Goal: Information Seeking & Learning: Learn about a topic

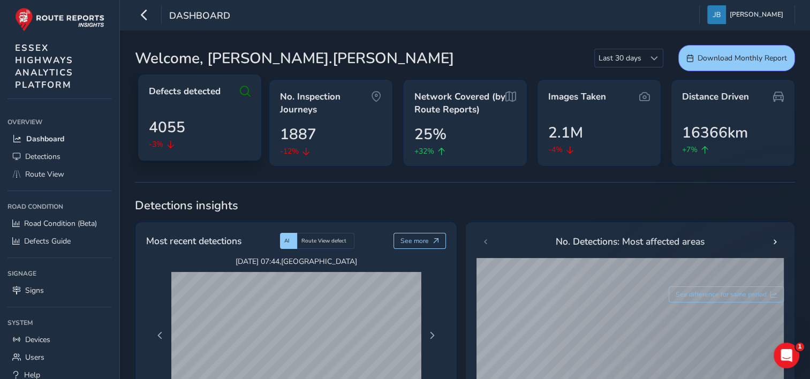
click at [198, 120] on div "4055 -3%" at bounding box center [200, 133] width 102 height 34
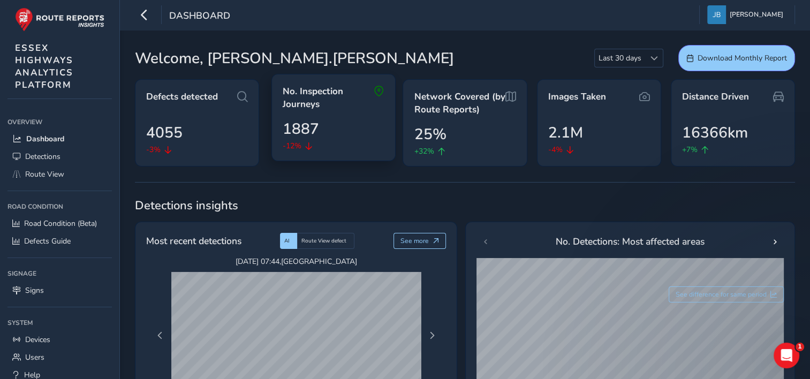
click at [301, 118] on span "1887" at bounding box center [301, 129] width 36 height 22
drag, startPoint x: 301, startPoint y: 117, endPoint x: 364, endPoint y: 116, distance: 62.7
click at [364, 116] on div "No. Inspection Journeys 1887 -12%" at bounding box center [333, 117] width 124 height 87
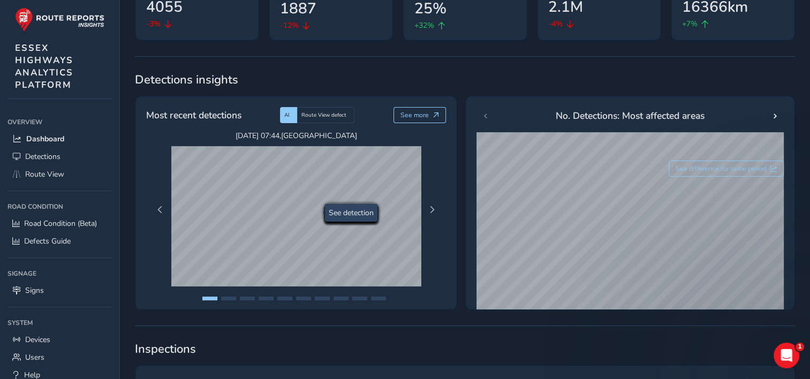
scroll to position [107, 0]
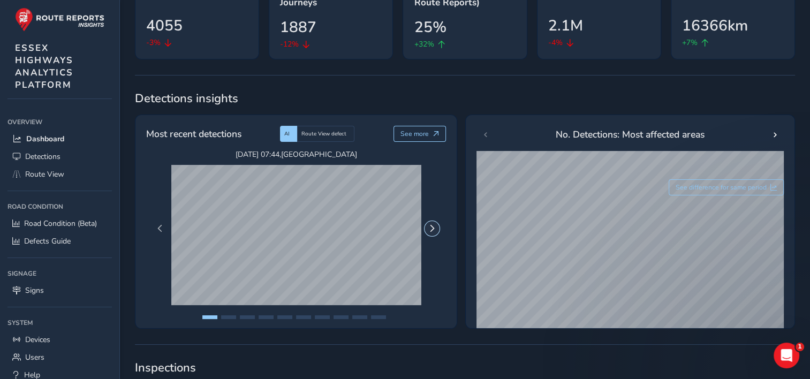
click at [431, 229] on span "Next Page" at bounding box center [431, 228] width 7 height 7
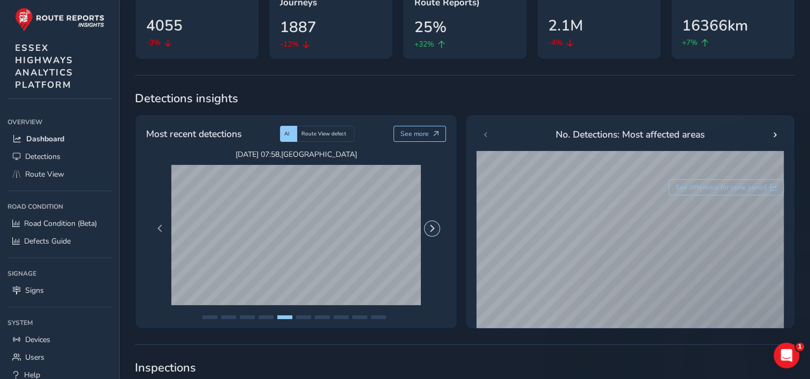
click at [431, 229] on span "Next Page" at bounding box center [431, 228] width 7 height 7
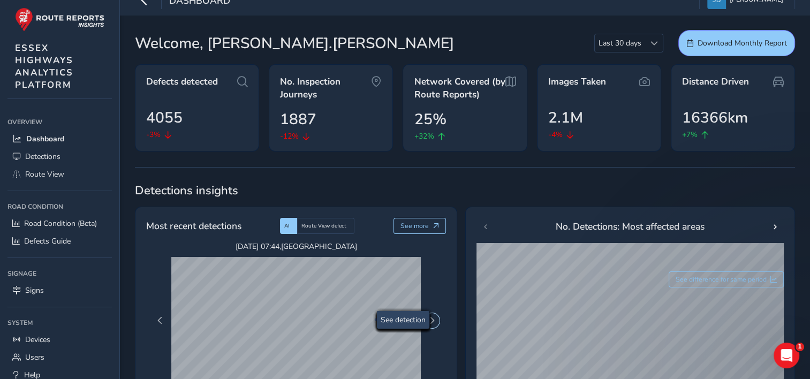
scroll to position [0, 0]
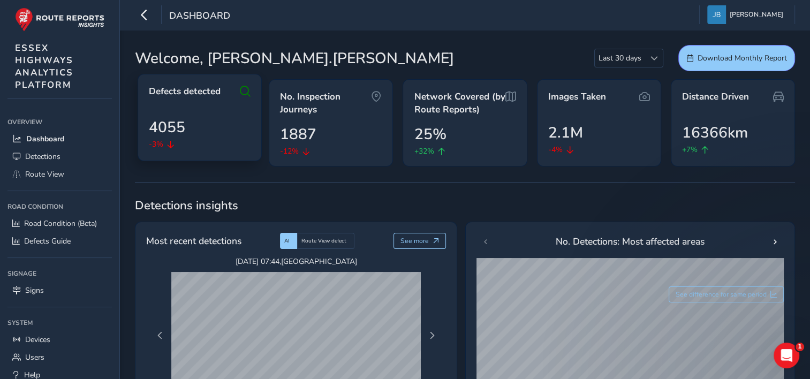
click at [245, 92] on icon at bounding box center [245, 91] width 11 height 13
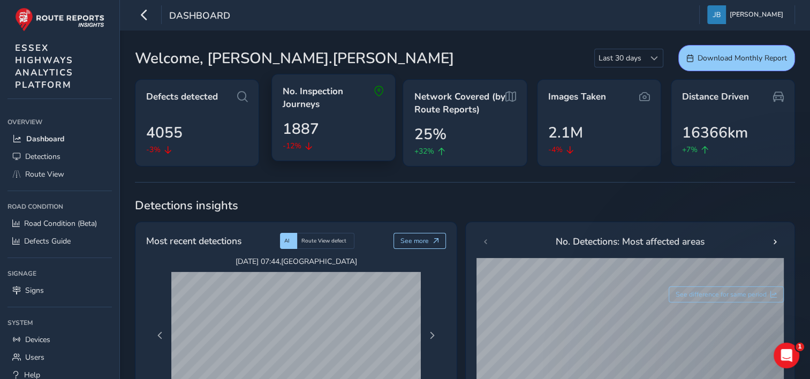
click at [321, 120] on div "1887 -12%" at bounding box center [334, 135] width 102 height 34
click at [334, 116] on div "No. Inspection Journeys 1887 -12%" at bounding box center [333, 117] width 124 height 87
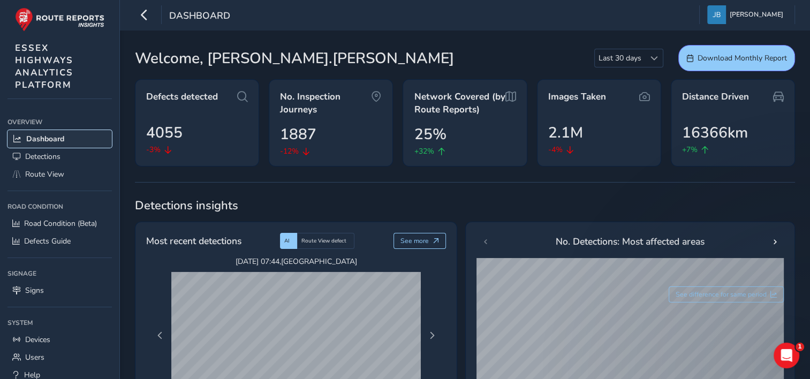
click at [40, 136] on span "Dashboard" at bounding box center [45, 139] width 38 height 10
click at [38, 158] on span "Detections" at bounding box center [42, 157] width 35 height 10
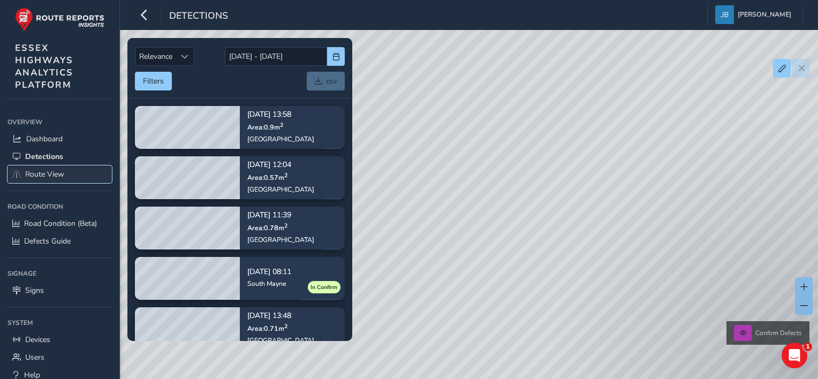
click at [35, 177] on span "Route View" at bounding box center [44, 174] width 39 height 10
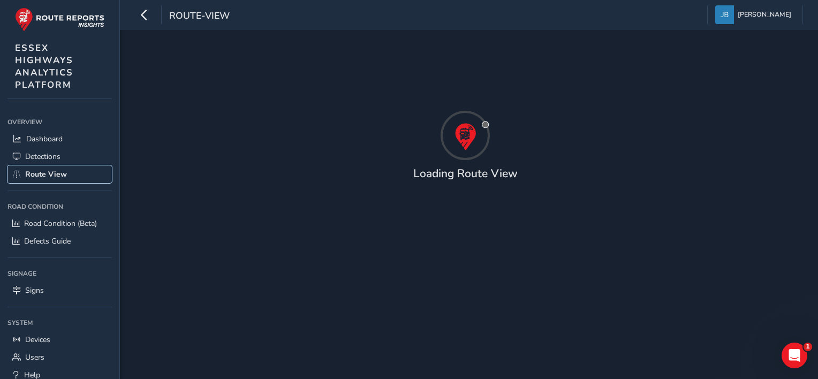
type input "[DATE] - [DATE]"
type input "00:00"
type input "23:59"
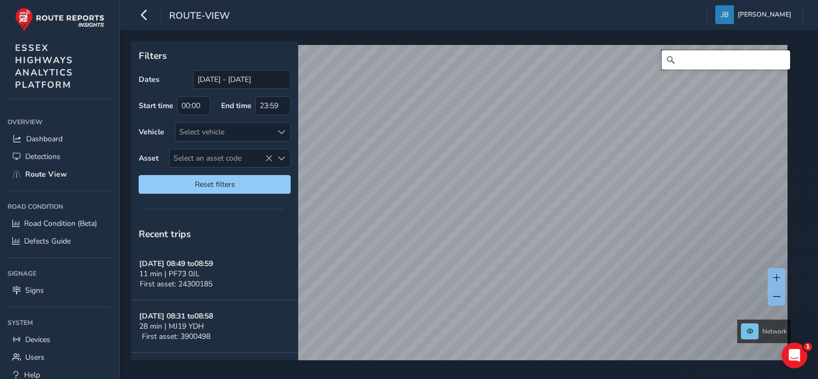
click at [677, 59] on input "Search" at bounding box center [726, 59] width 129 height 19
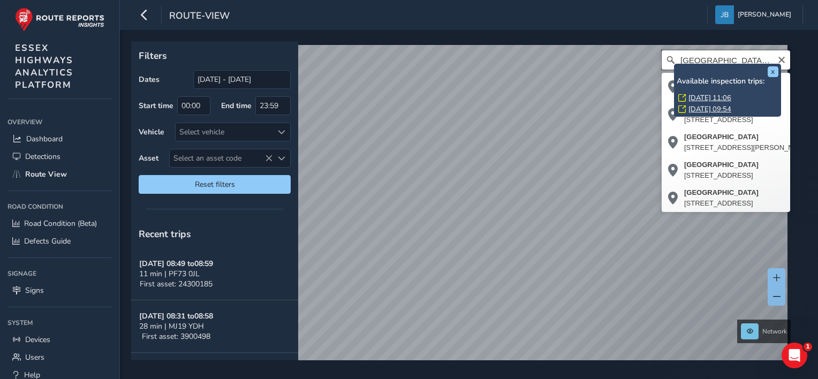
click at [747, 61] on input "[GEOGRAPHIC_DATA], [GEOGRAPHIC_DATA]" at bounding box center [726, 59] width 129 height 19
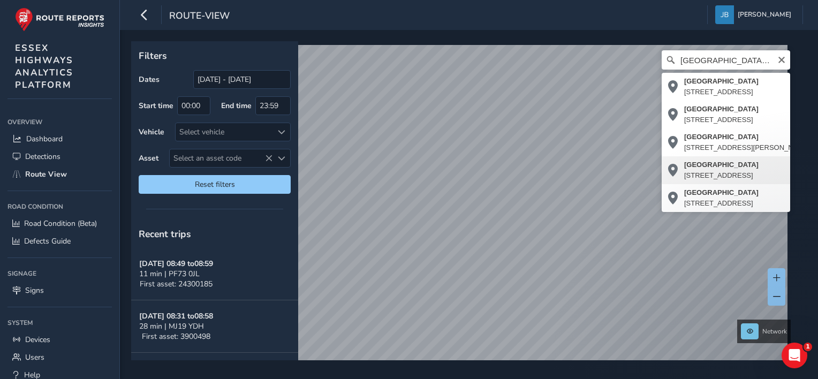
type input "[STREET_ADDRESS]"
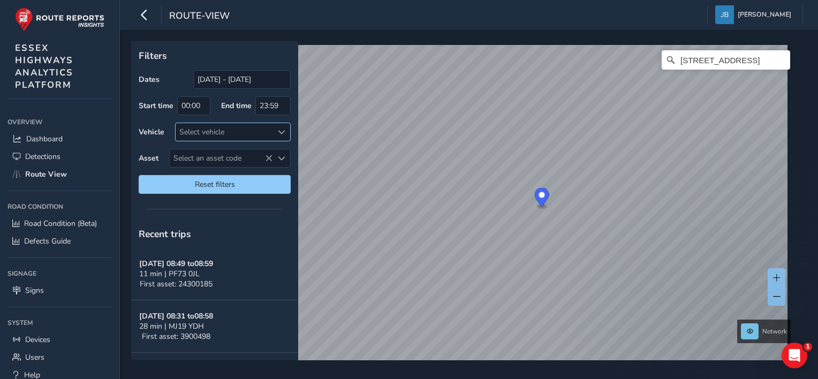
click at [280, 130] on span at bounding box center [281, 132] width 7 height 7
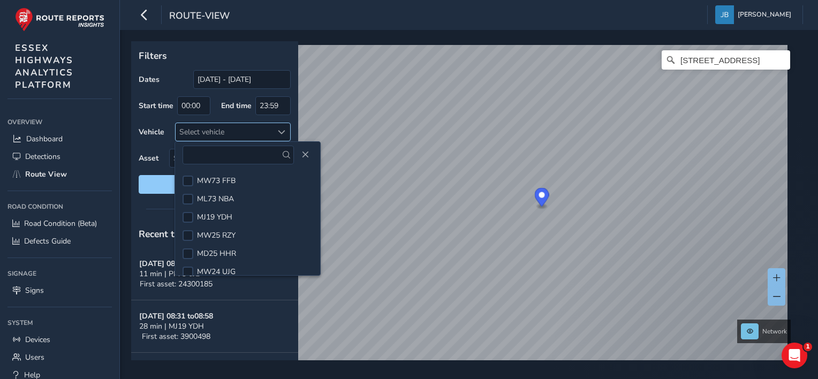
click at [280, 130] on span at bounding box center [281, 132] width 7 height 7
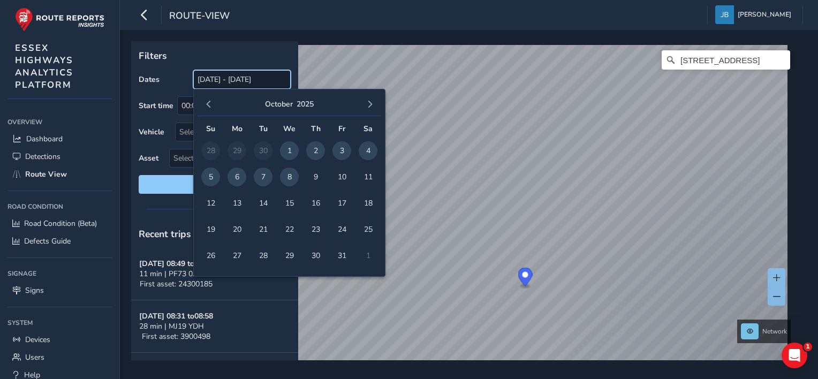
drag, startPoint x: 197, startPoint y: 79, endPoint x: 288, endPoint y: 79, distance: 90.5
click at [288, 79] on input "[DATE] - [DATE]" at bounding box center [241, 79] width 97 height 19
click at [262, 176] on span "7" at bounding box center [263, 177] width 19 height 19
click at [291, 173] on span "8" at bounding box center [289, 177] width 19 height 19
type input "[DATE] - [DATE]"
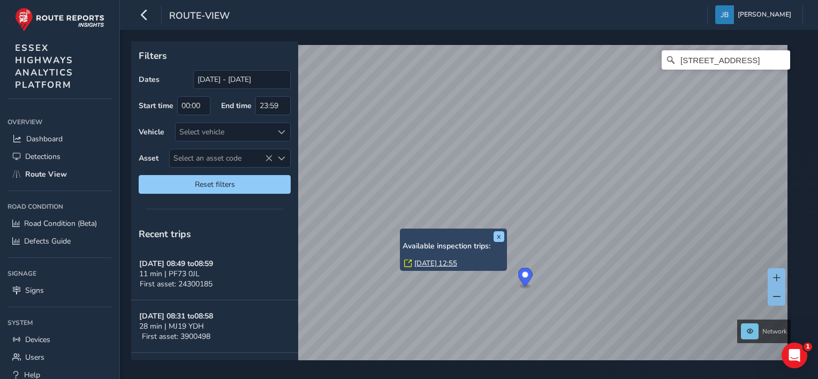
click at [401, 229] on div "x Available inspection trips: [GEOGRAPHIC_DATA][DATE] 12:55" at bounding box center [453, 250] width 107 height 42
click at [421, 262] on link "[DATE] 12:55" at bounding box center [435, 264] width 43 height 10
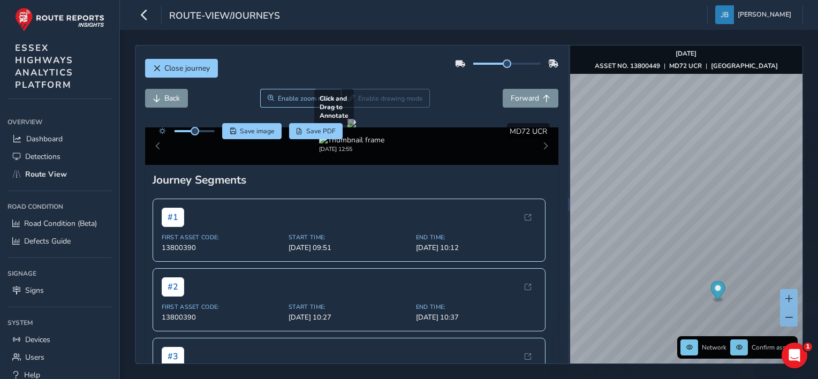
drag, startPoint x: 366, startPoint y: 205, endPoint x: 388, endPoint y: 254, distance: 53.2
click at [356, 127] on div at bounding box center [352, 123] width 9 height 9
drag, startPoint x: 420, startPoint y: 253, endPoint x: 272, endPoint y: 240, distance: 148.3
click at [348, 127] on div at bounding box center [352, 123] width 9 height 9
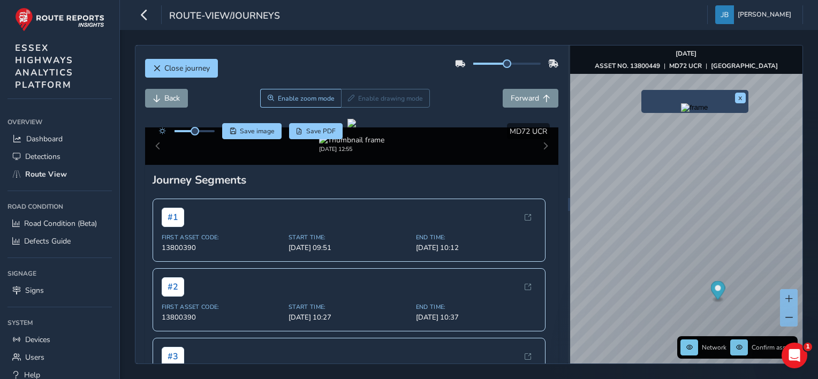
click at [643, 90] on div "x" at bounding box center [694, 101] width 107 height 23
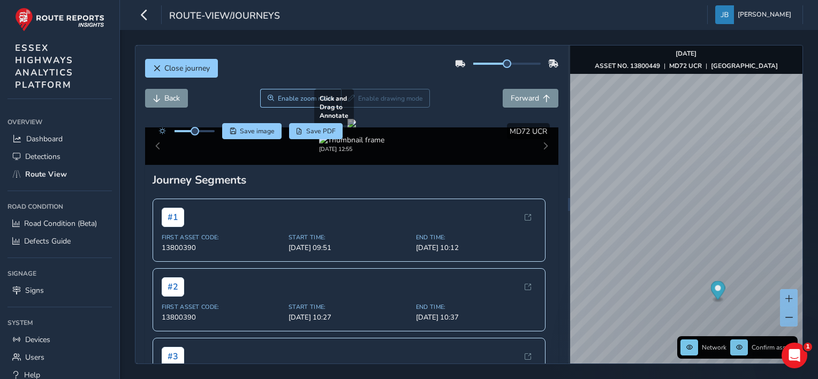
click at [348, 127] on div at bounding box center [352, 123] width 9 height 9
click at [543, 95] on span "Forward" at bounding box center [546, 98] width 7 height 7
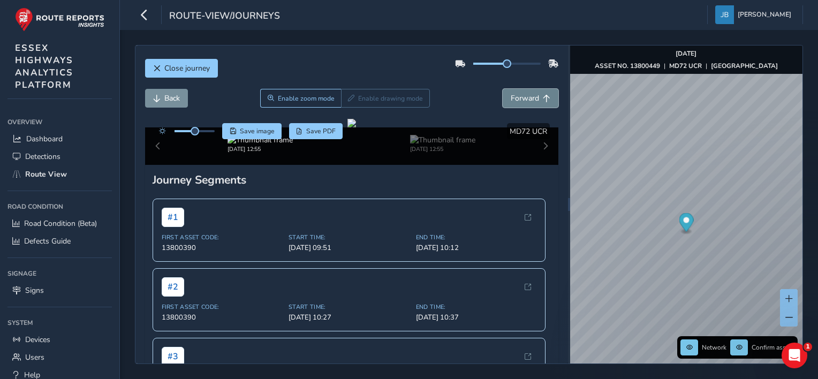
click at [543, 95] on span "Forward" at bounding box center [546, 98] width 7 height 7
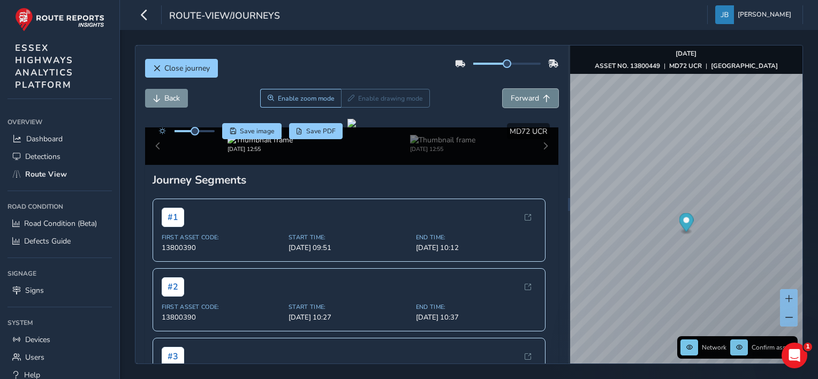
click at [543, 95] on span "Forward" at bounding box center [546, 98] width 7 height 7
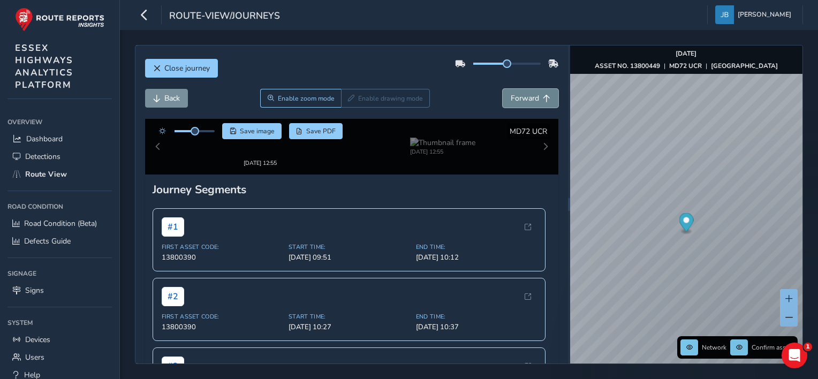
click at [543, 95] on span "Forward" at bounding box center [546, 98] width 7 height 7
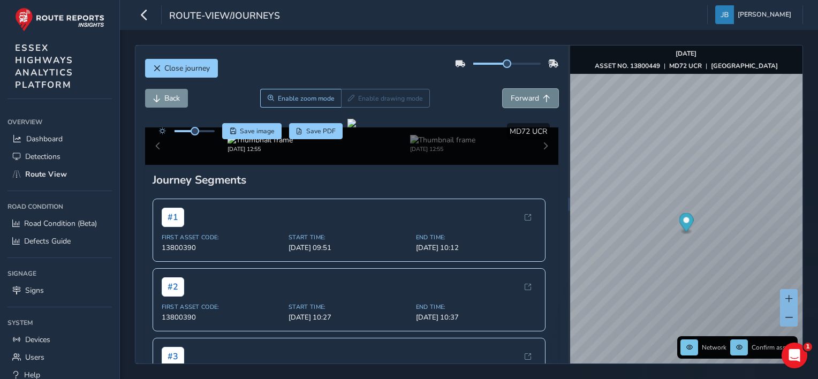
click at [543, 95] on span "Forward" at bounding box center [546, 98] width 7 height 7
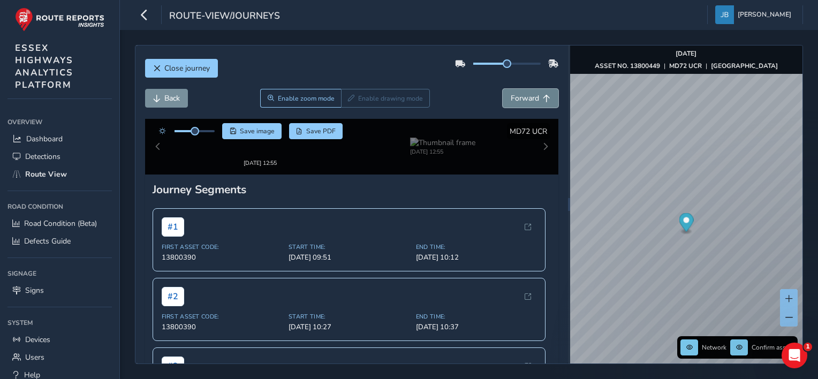
click at [543, 95] on span "Forward" at bounding box center [546, 98] width 7 height 7
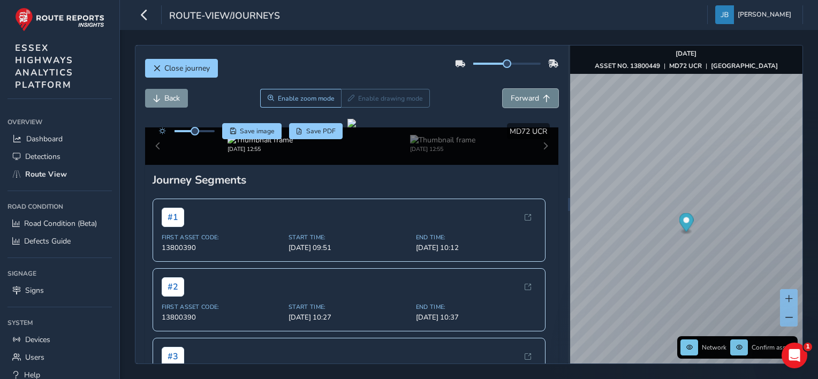
click at [543, 95] on span "Forward" at bounding box center [546, 98] width 7 height 7
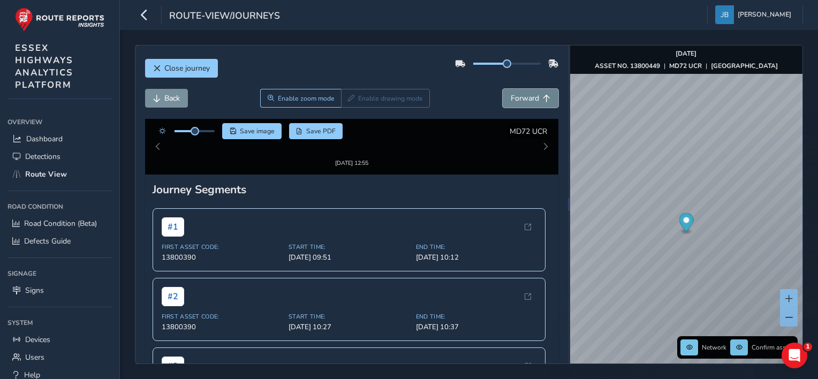
click at [543, 95] on span "Forward" at bounding box center [546, 98] width 7 height 7
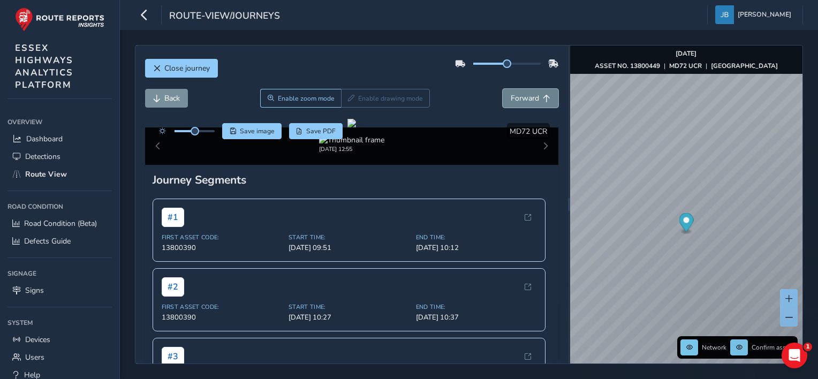
click at [543, 95] on span "Forward" at bounding box center [546, 98] width 7 height 7
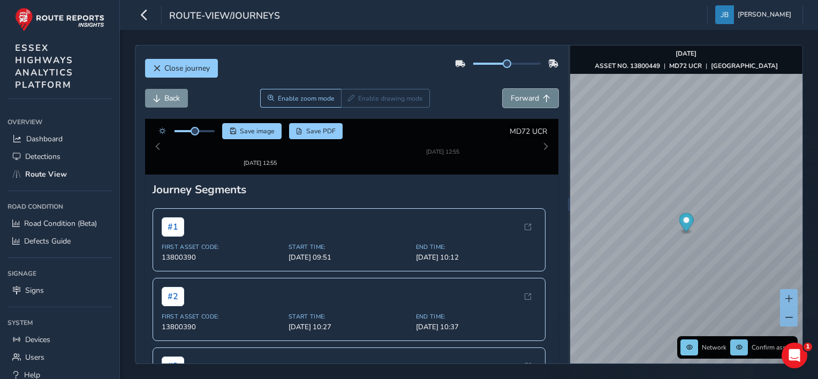
click at [543, 95] on span "Forward" at bounding box center [546, 98] width 7 height 7
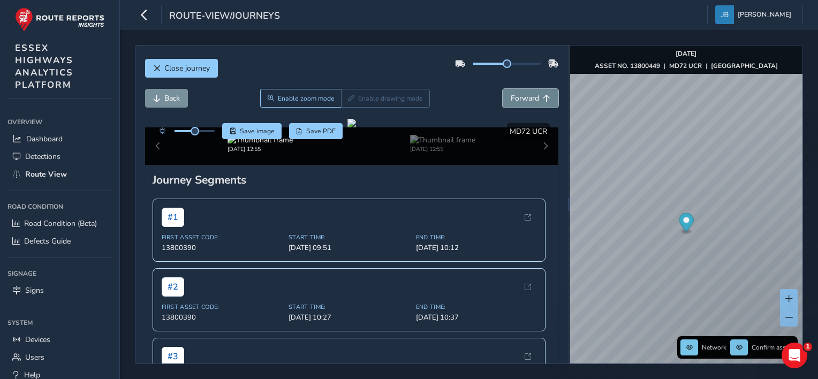
click at [543, 95] on span "Forward" at bounding box center [546, 98] width 7 height 7
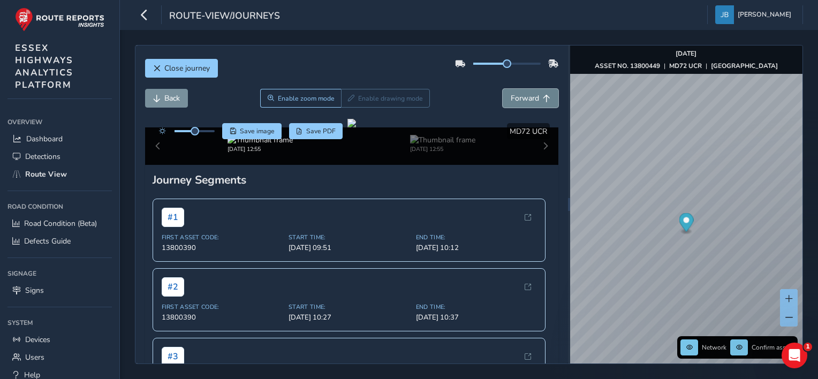
click at [543, 95] on span "Forward" at bounding box center [546, 98] width 7 height 7
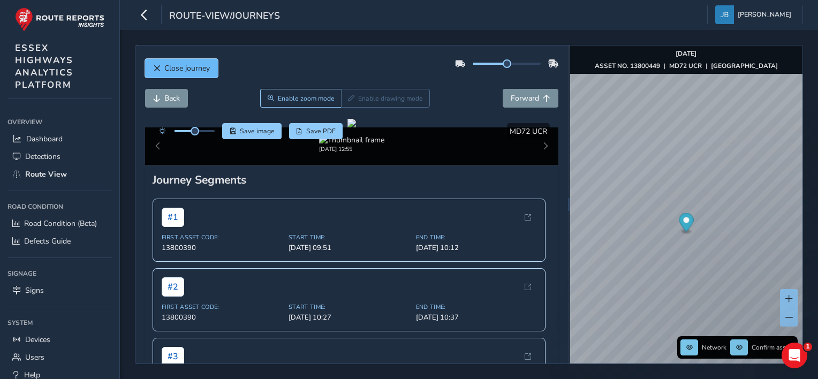
click at [154, 68] on span "Close journey" at bounding box center [156, 68] width 7 height 7
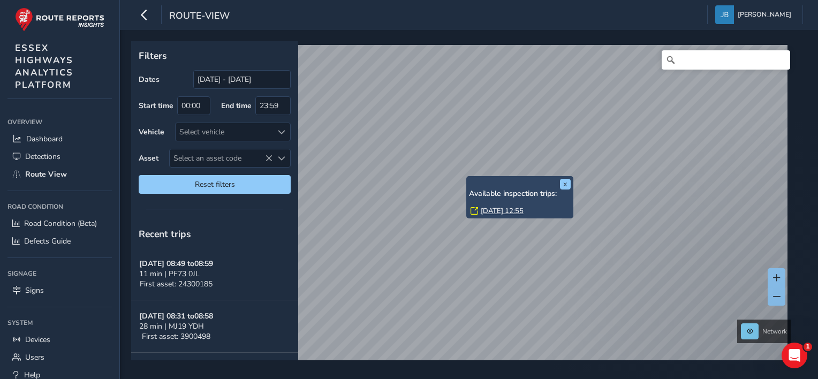
click at [466, 177] on div "x Available inspection trips: [GEOGRAPHIC_DATA][DATE] 12:55" at bounding box center [519, 197] width 107 height 42
click at [488, 211] on link "[DATE] 12:55" at bounding box center [502, 211] width 43 height 10
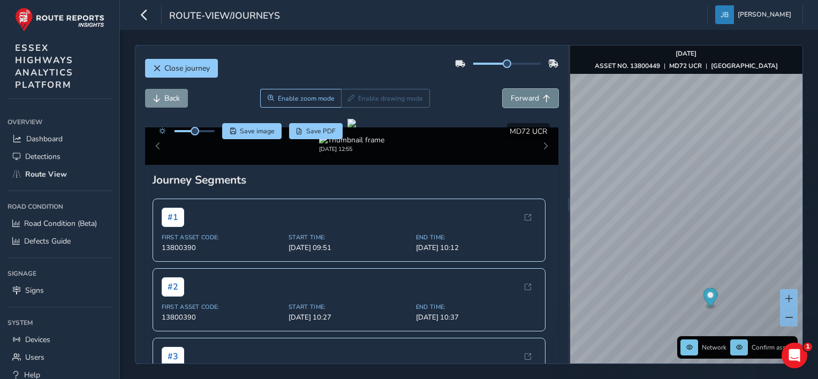
click at [512, 94] on span "Forward" at bounding box center [525, 98] width 28 height 10
click at [168, 99] on span "Back" at bounding box center [172, 98] width 16 height 10
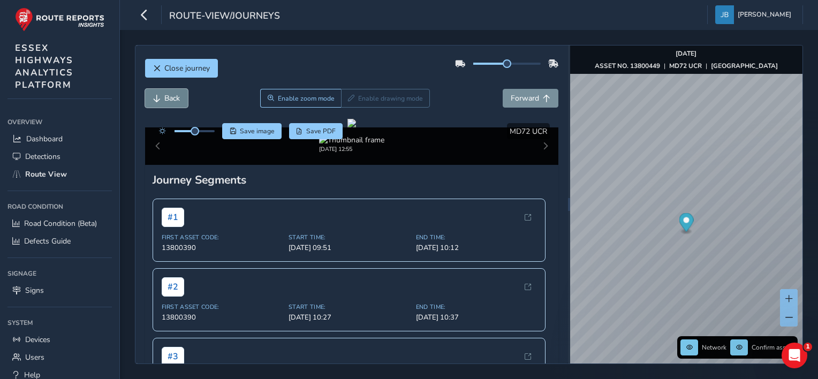
click at [168, 99] on span "Back" at bounding box center [172, 98] width 16 height 10
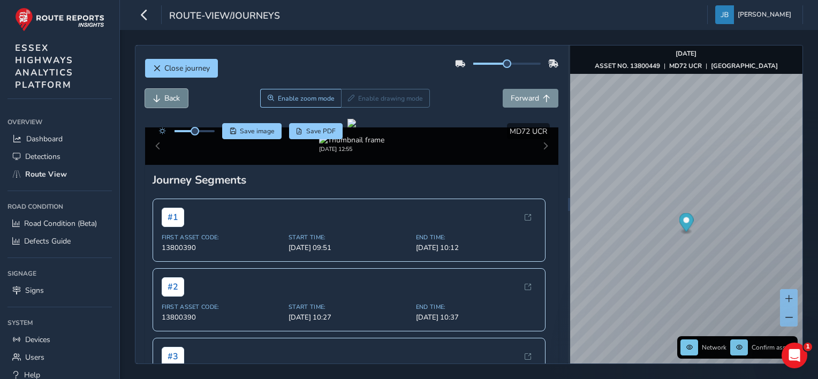
click at [168, 99] on span "Back" at bounding box center [172, 98] width 16 height 10
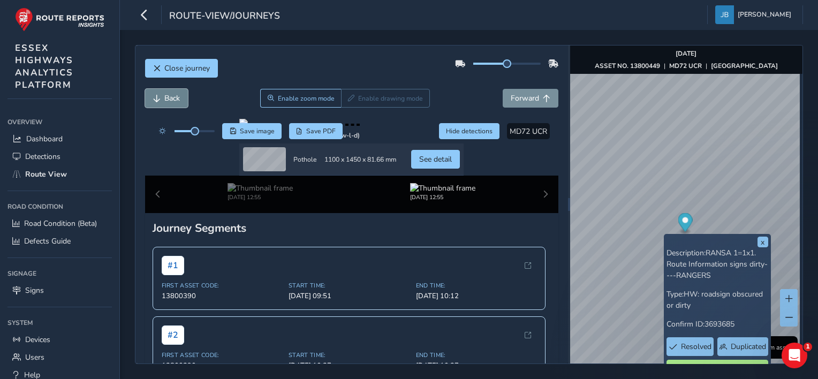
click at [170, 97] on span "Back" at bounding box center [172, 98] width 16 height 10
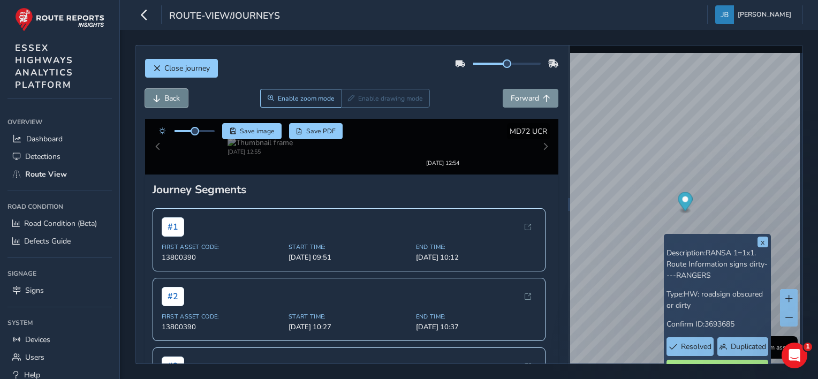
click at [170, 97] on span "Back" at bounding box center [172, 98] width 16 height 10
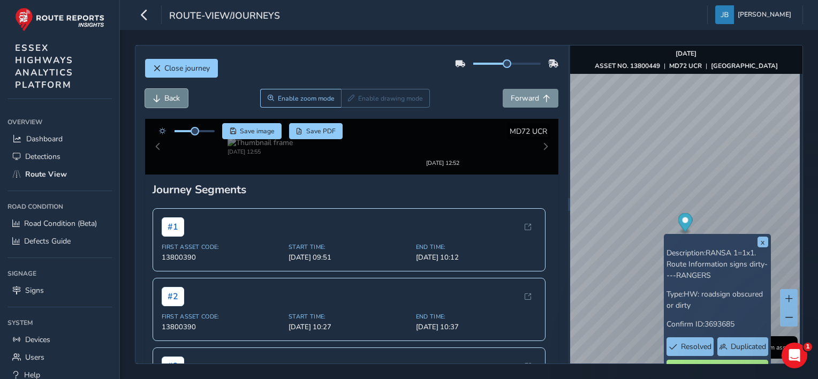
click at [170, 97] on span "Back" at bounding box center [172, 98] width 16 height 10
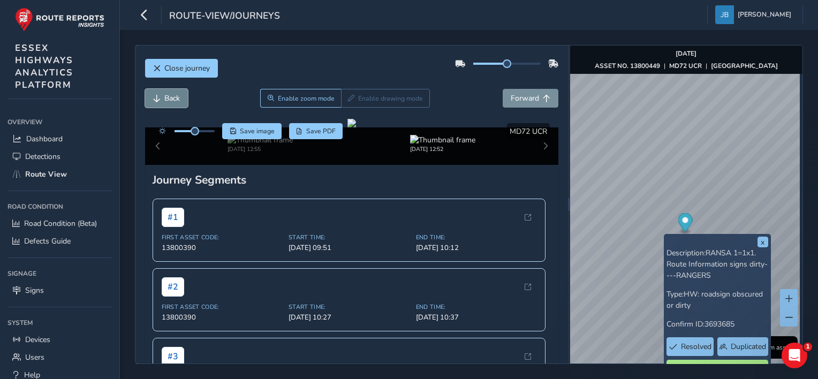
click at [170, 97] on span "Back" at bounding box center [172, 98] width 16 height 10
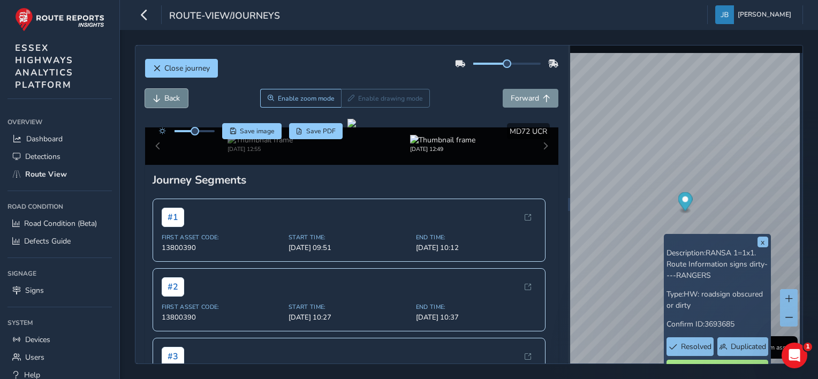
click at [170, 97] on span "Back" at bounding box center [172, 98] width 16 height 10
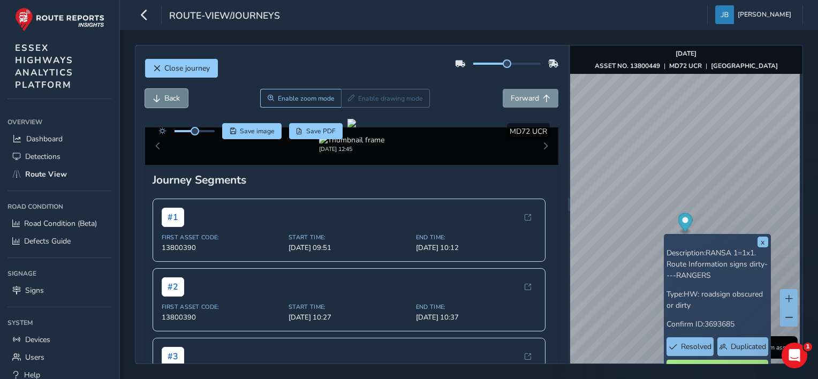
click at [170, 97] on span "Back" at bounding box center [172, 98] width 16 height 10
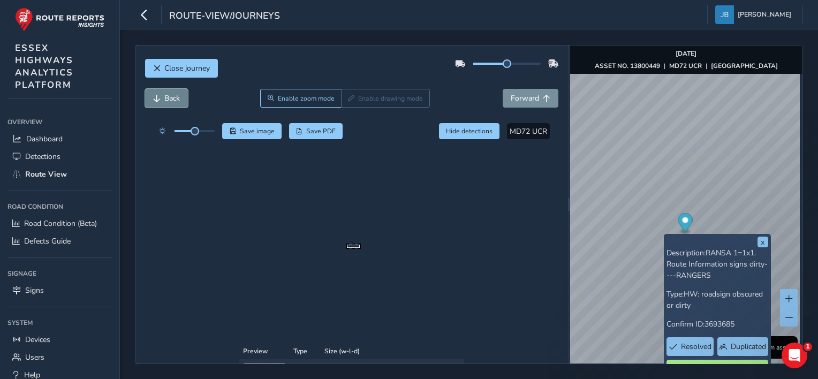
click at [170, 97] on span "Back" at bounding box center [172, 98] width 16 height 10
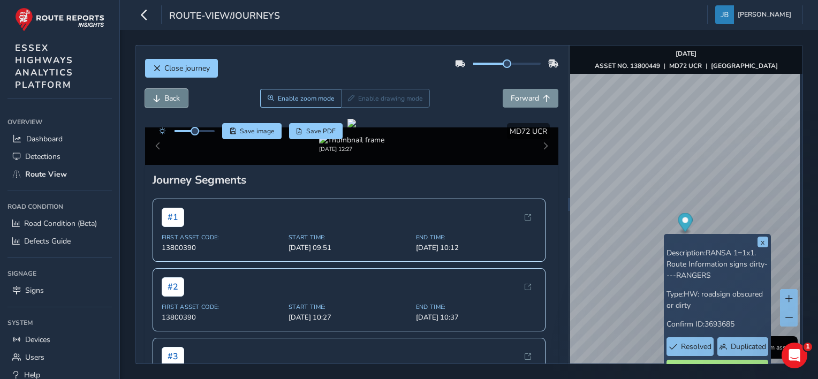
click at [170, 97] on span "Back" at bounding box center [172, 98] width 16 height 10
click at [174, 100] on span "Back" at bounding box center [172, 98] width 16 height 10
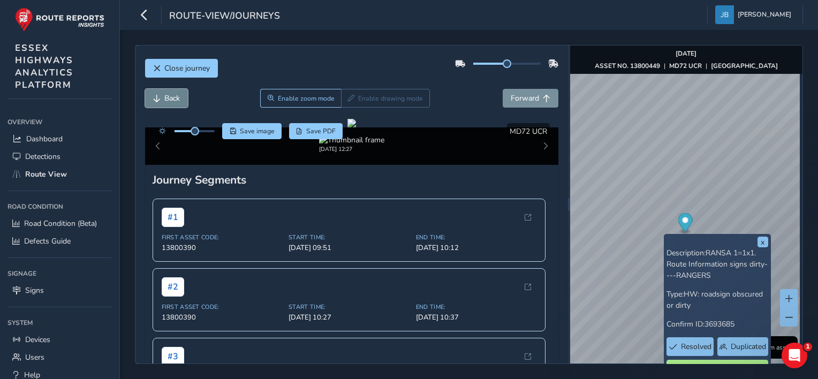
click at [174, 100] on span "Back" at bounding box center [172, 98] width 16 height 10
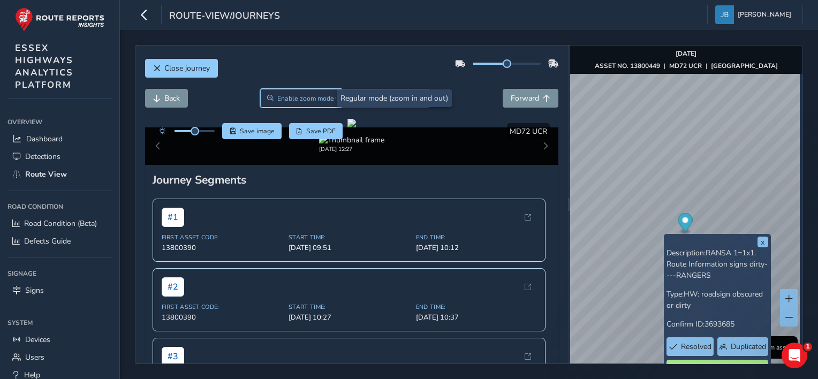
click at [313, 95] on span "Enable zoom mode" at bounding box center [305, 98] width 57 height 9
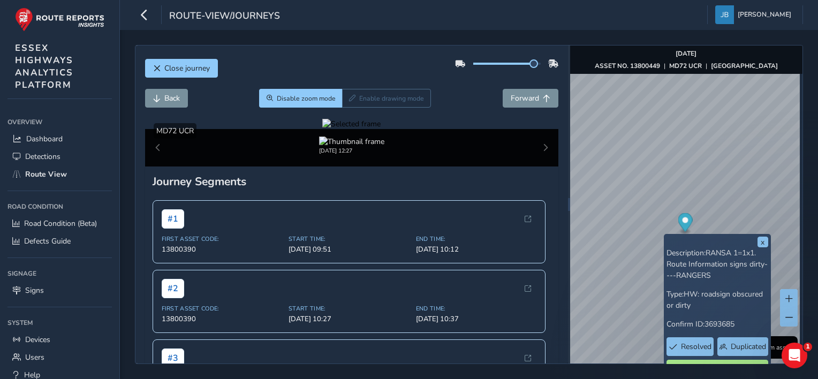
drag, startPoint x: 496, startPoint y: 66, endPoint x: 523, endPoint y: 71, distance: 27.6
click at [523, 71] on div at bounding box center [506, 63] width 103 height 17
click at [377, 129] on div at bounding box center [351, 124] width 58 height 10
click at [173, 99] on span "Back" at bounding box center [172, 98] width 16 height 10
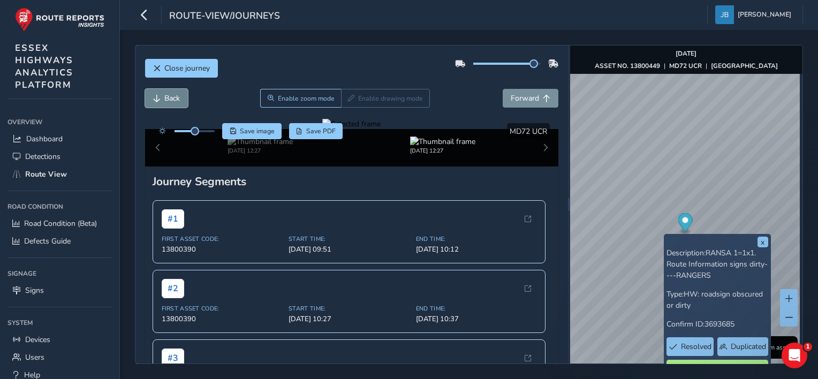
click at [173, 99] on span "Back" at bounding box center [172, 98] width 16 height 10
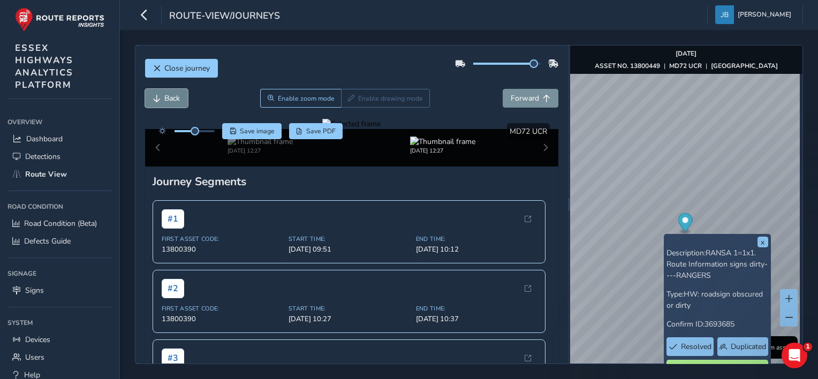
click at [173, 99] on span "Back" at bounding box center [172, 98] width 16 height 10
click at [511, 97] on span "Forward" at bounding box center [525, 98] width 28 height 10
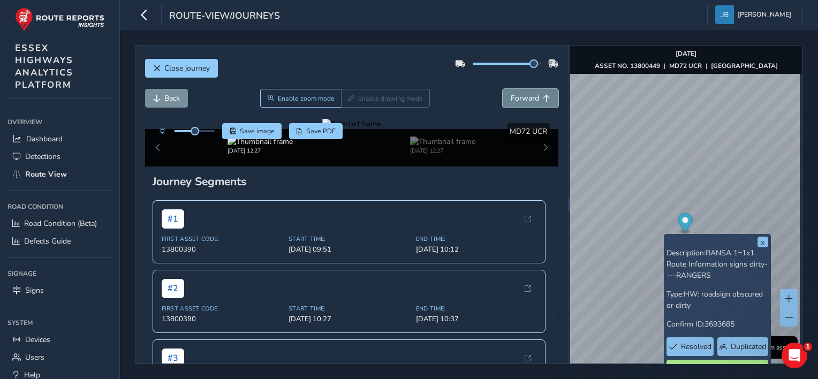
click at [511, 97] on span "Forward" at bounding box center [525, 98] width 28 height 10
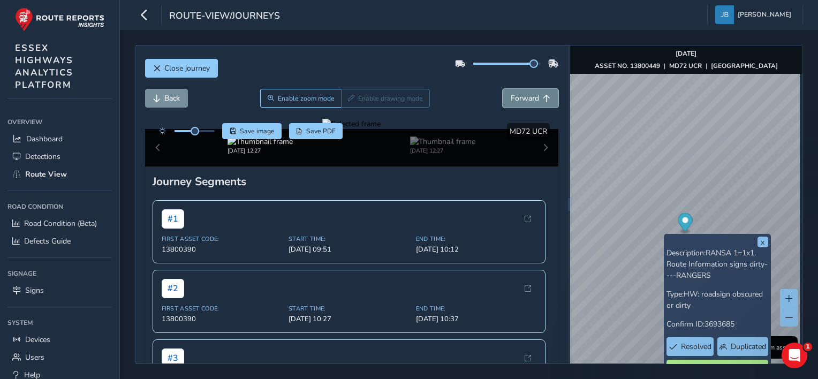
click at [511, 97] on span "Forward" at bounding box center [525, 98] width 28 height 10
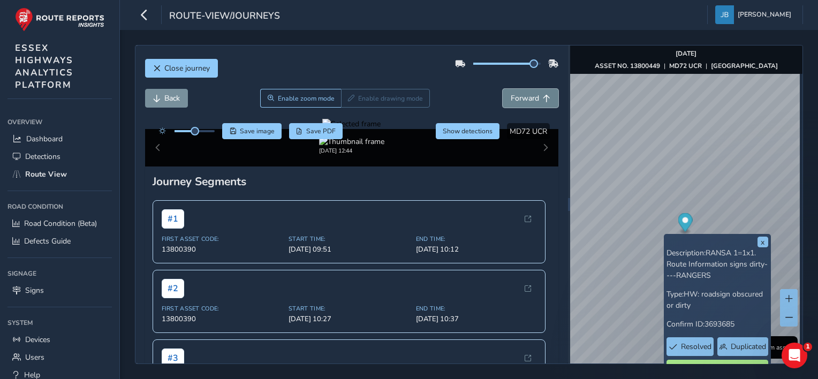
click at [511, 97] on span "Forward" at bounding box center [525, 98] width 28 height 10
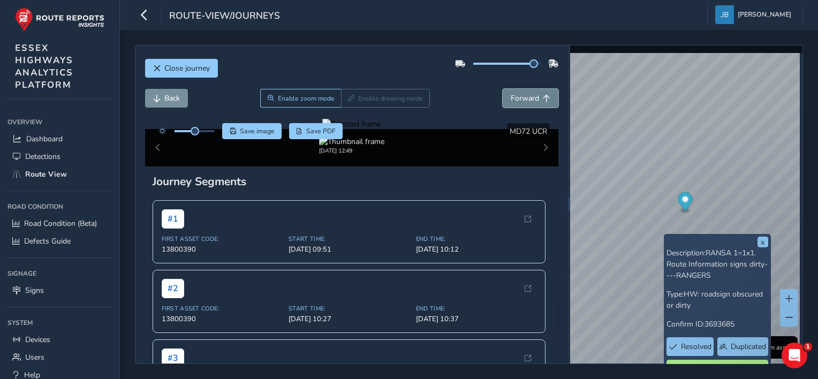
click at [511, 97] on span "Forward" at bounding box center [525, 98] width 28 height 10
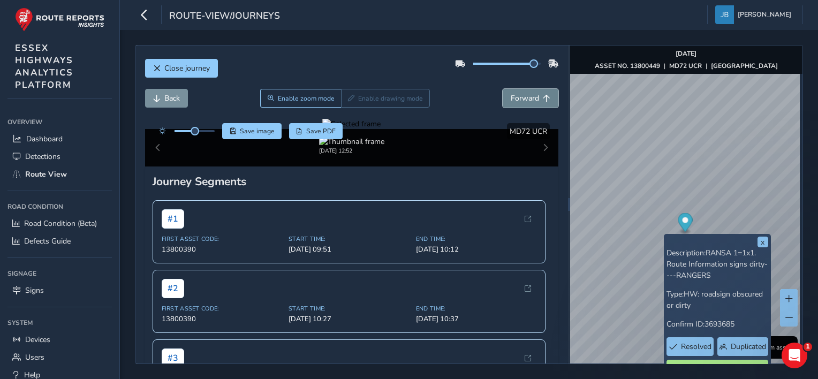
click at [518, 94] on span "Forward" at bounding box center [525, 98] width 28 height 10
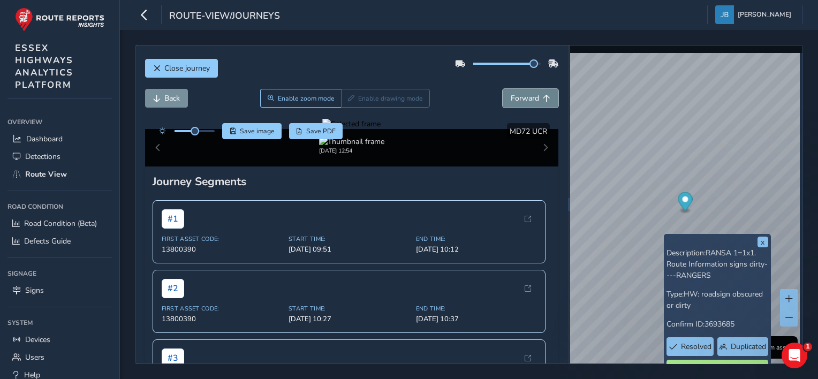
click at [518, 94] on span "Forward" at bounding box center [525, 98] width 28 height 10
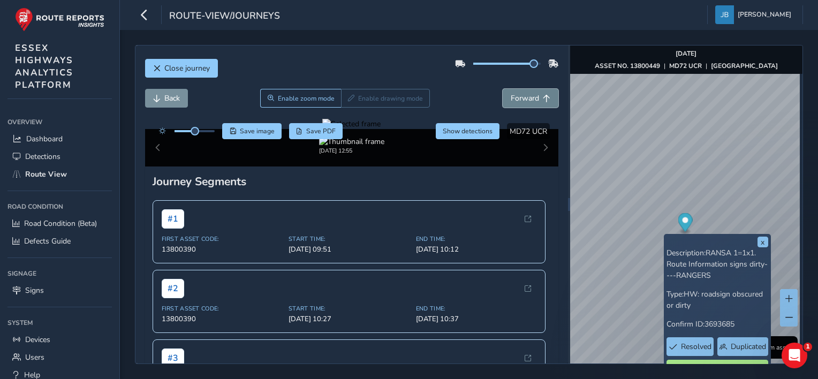
click at [519, 94] on span "Forward" at bounding box center [525, 98] width 28 height 10
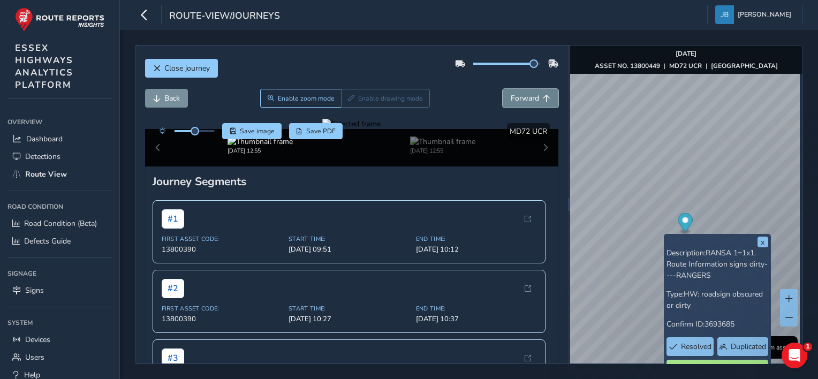
click at [519, 94] on span "Forward" at bounding box center [525, 98] width 28 height 10
click at [162, 96] on button "Back" at bounding box center [166, 98] width 43 height 19
